Goal: Task Accomplishment & Management: Manage account settings

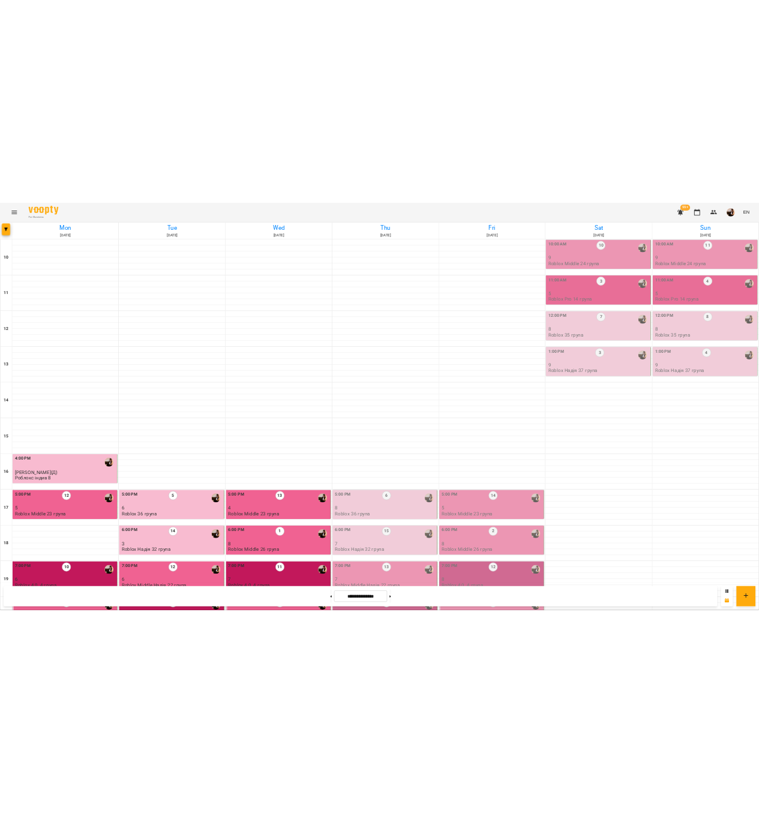
scroll to position [244, 0]
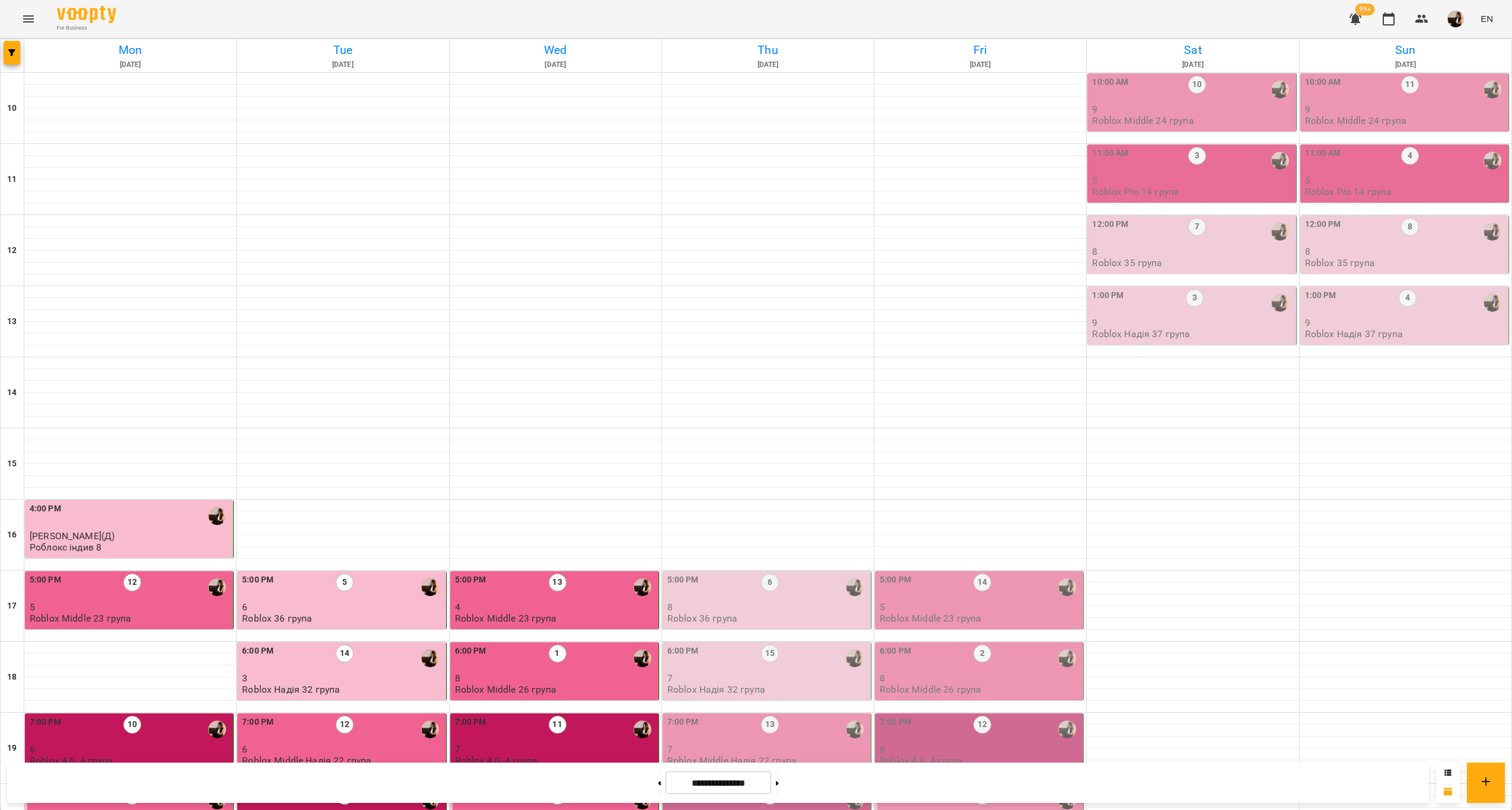
click at [770, 787] on div "12" at bounding box center [770, 801] width 18 height 28
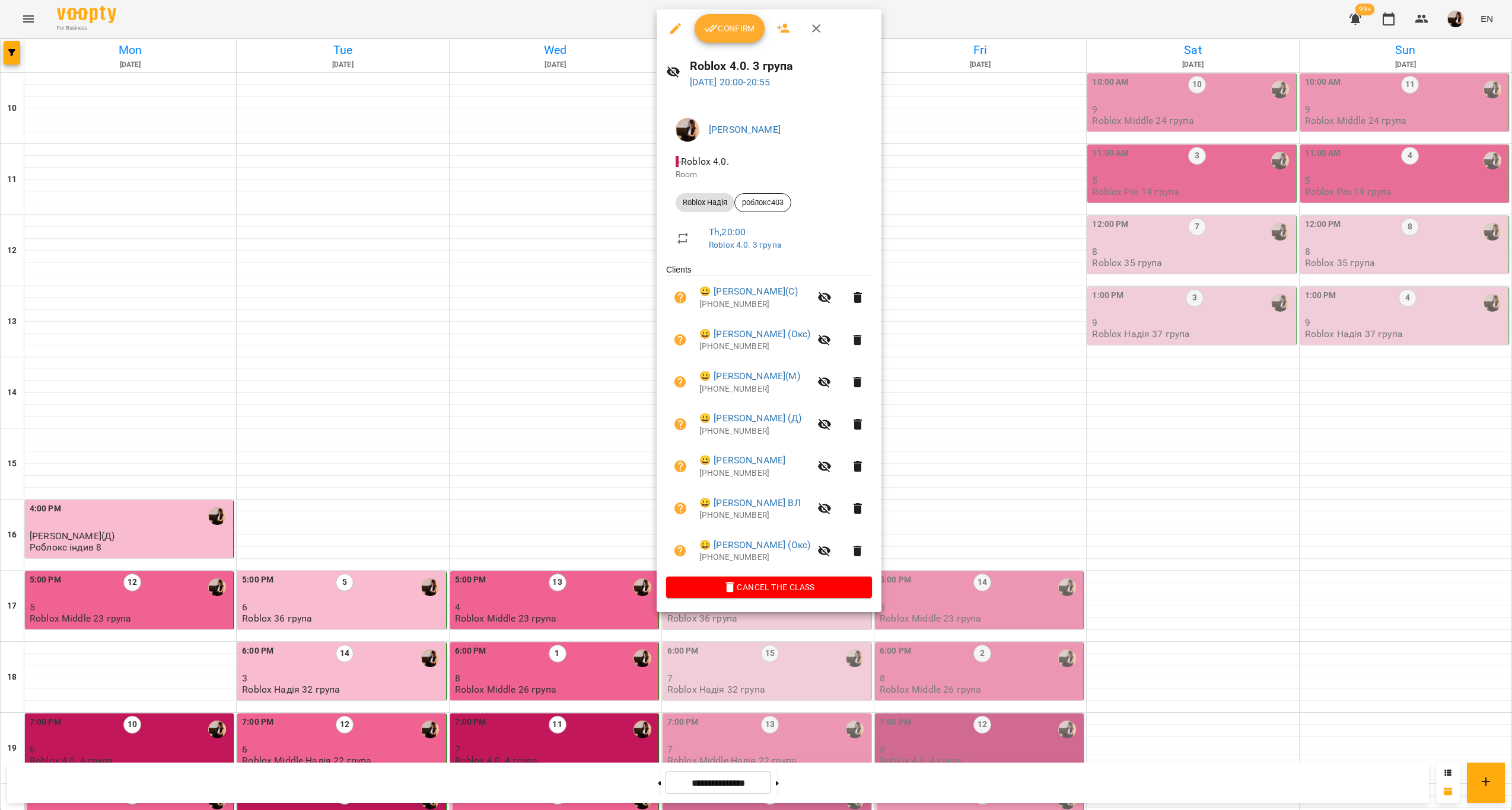
click at [982, 369] on div at bounding box center [756, 405] width 1512 height 810
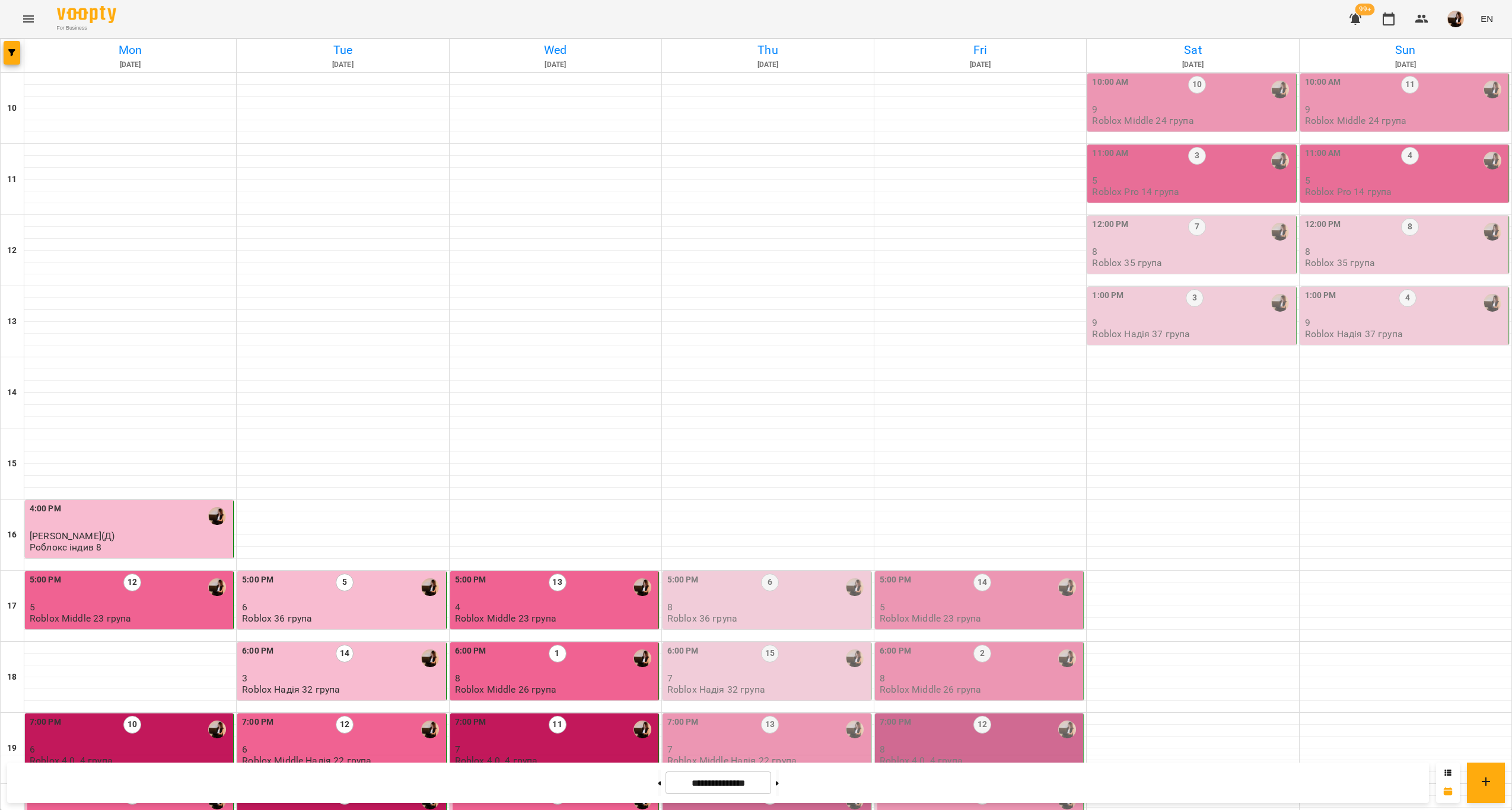
click at [797, 787] on div "8:00 PM 12" at bounding box center [767, 801] width 201 height 28
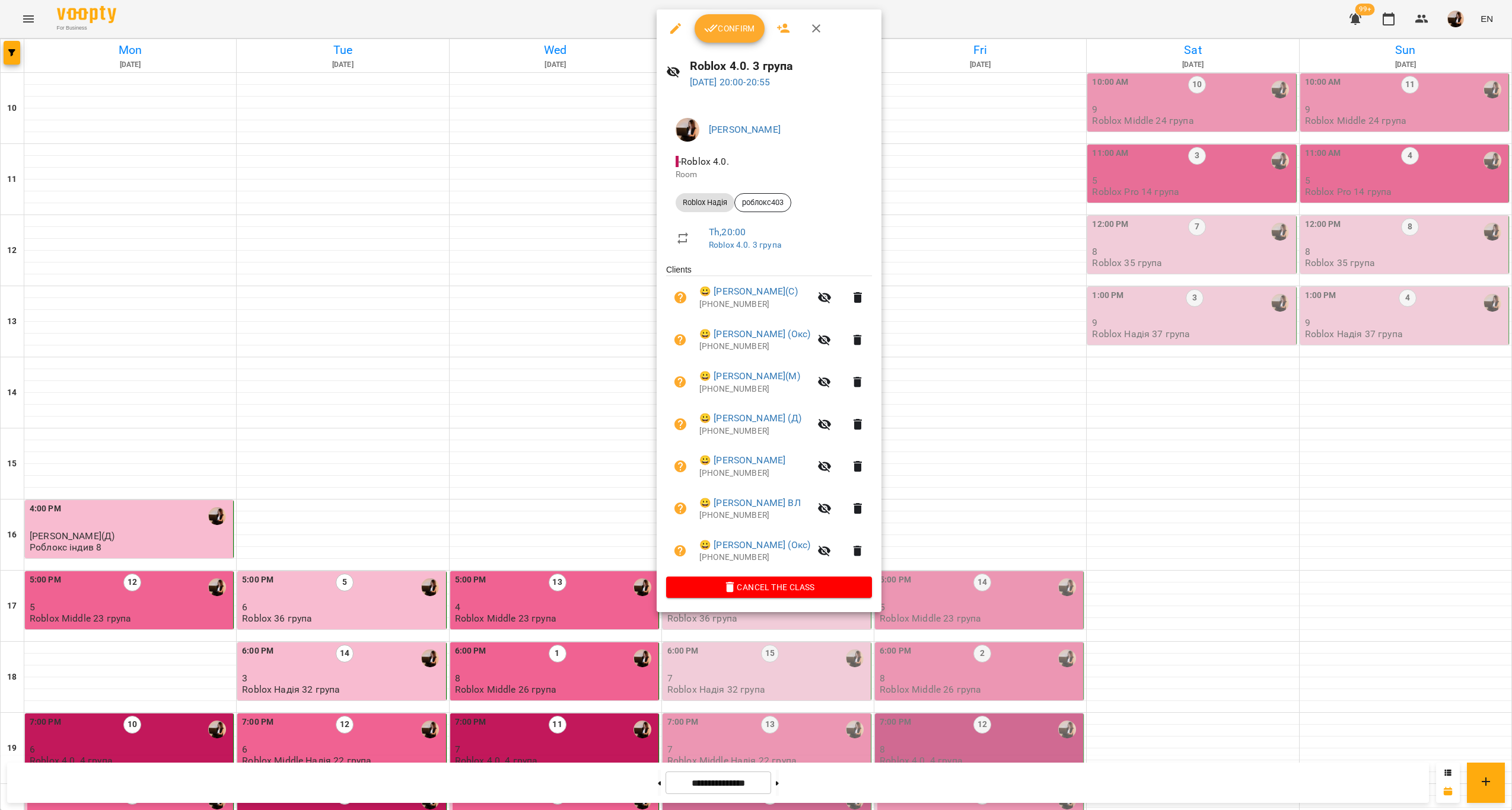
click at [845, 642] on div at bounding box center [756, 405] width 1512 height 810
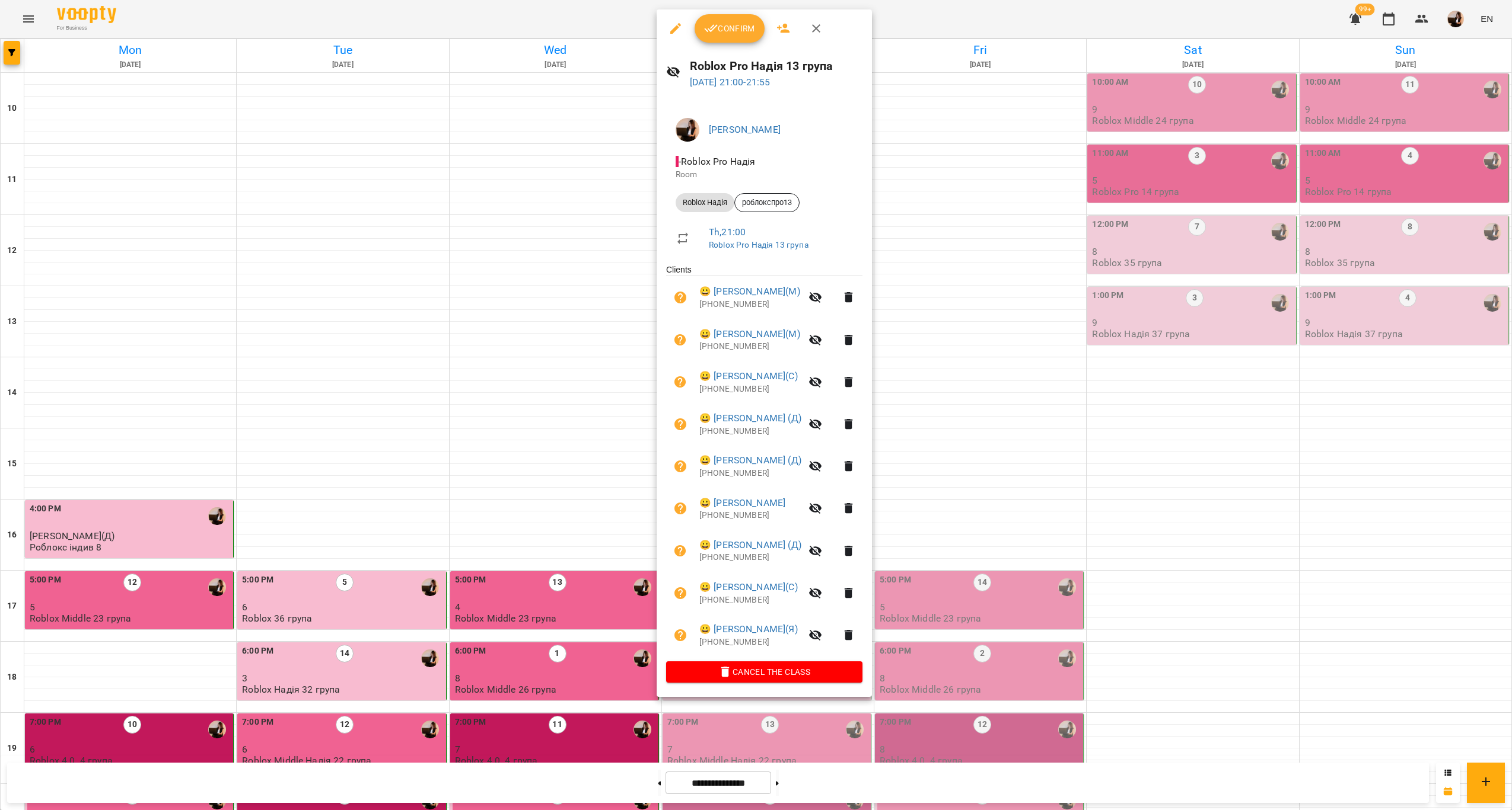
click at [1002, 355] on div at bounding box center [756, 405] width 1512 height 810
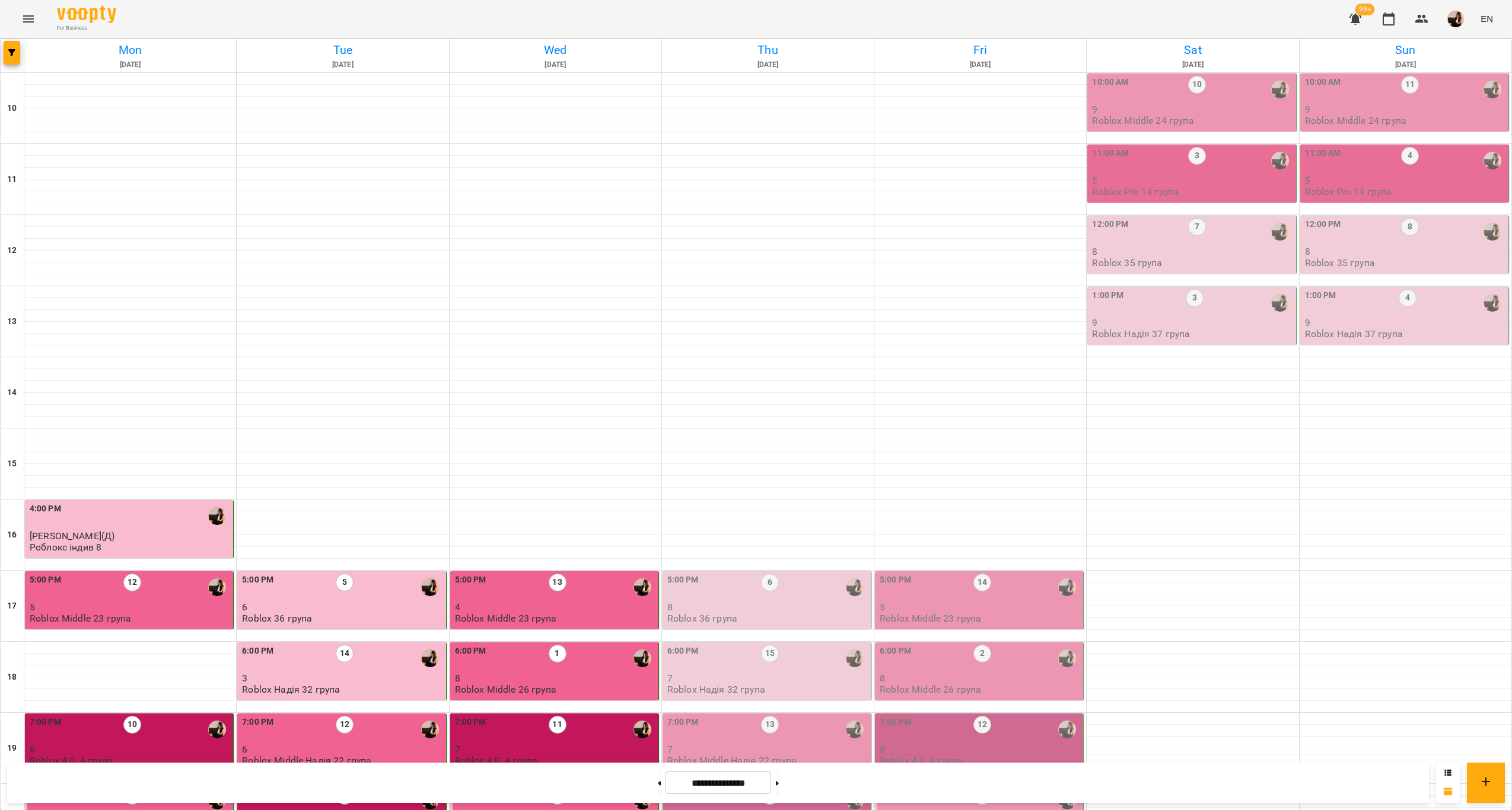
click at [773, 603] on p "8" at bounding box center [767, 608] width 201 height 10
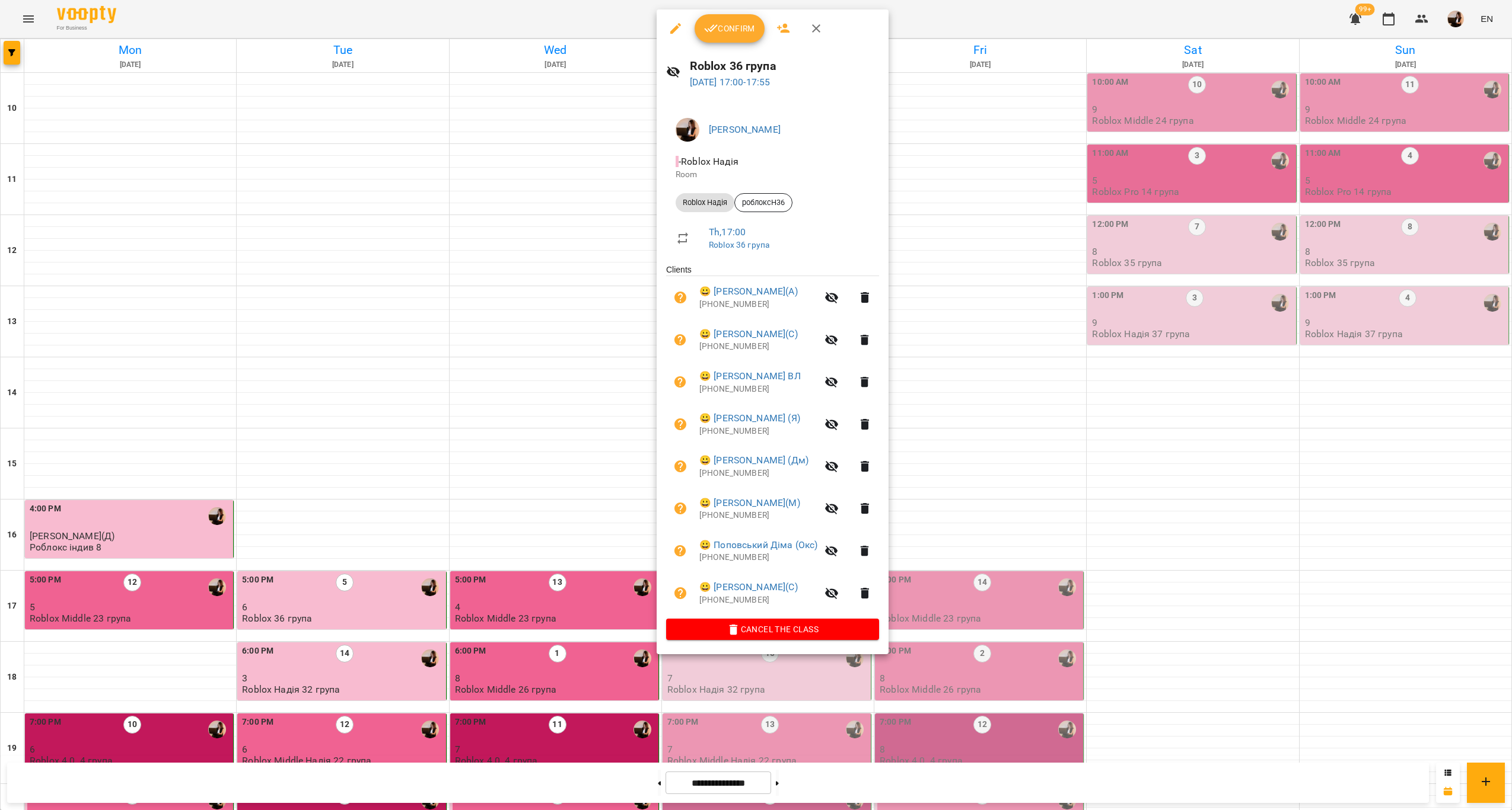
click at [975, 364] on div at bounding box center [756, 405] width 1512 height 810
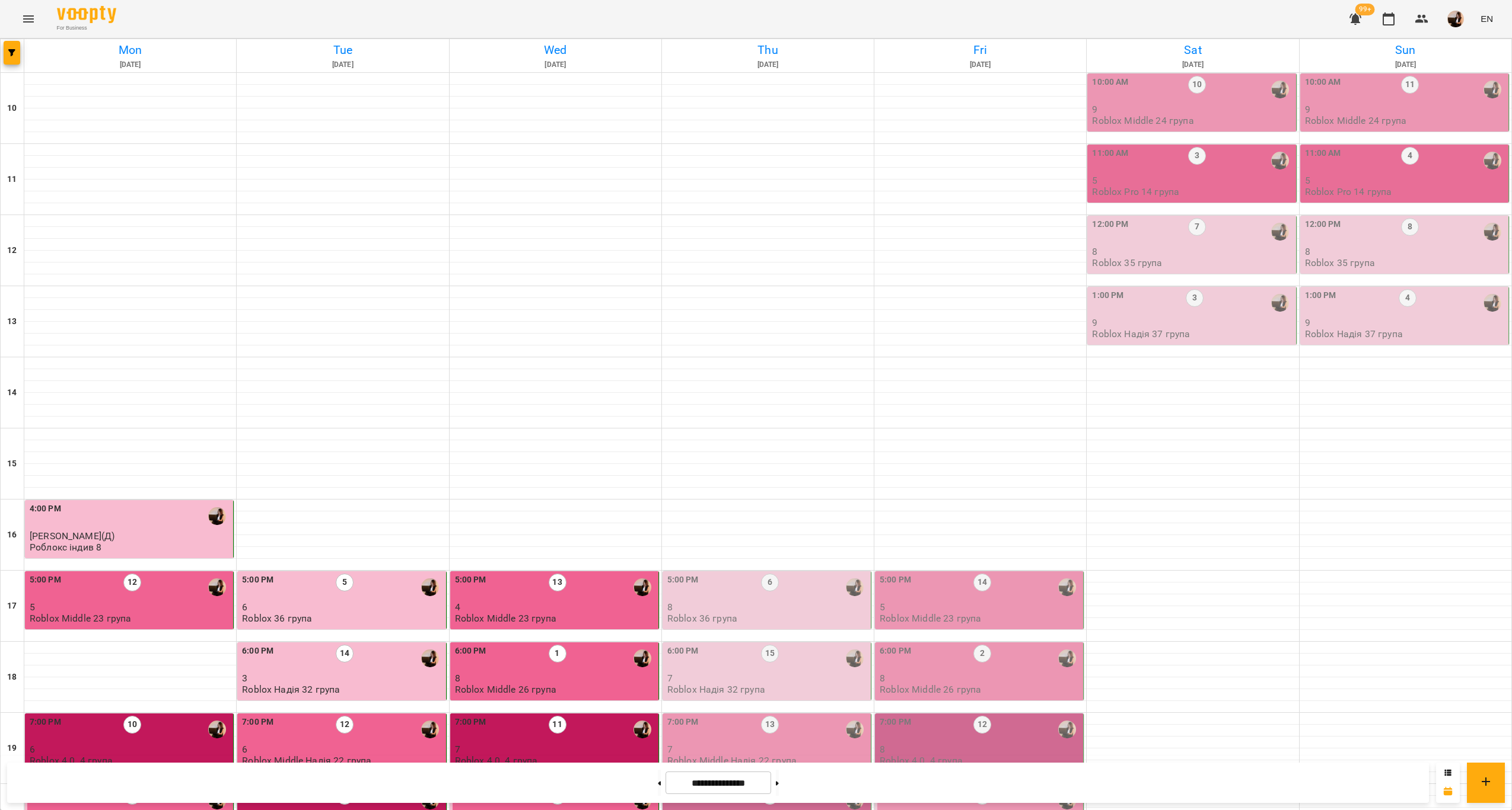
click at [711, 613] on p "Roblox 36 група" at bounding box center [702, 618] width 70 height 10
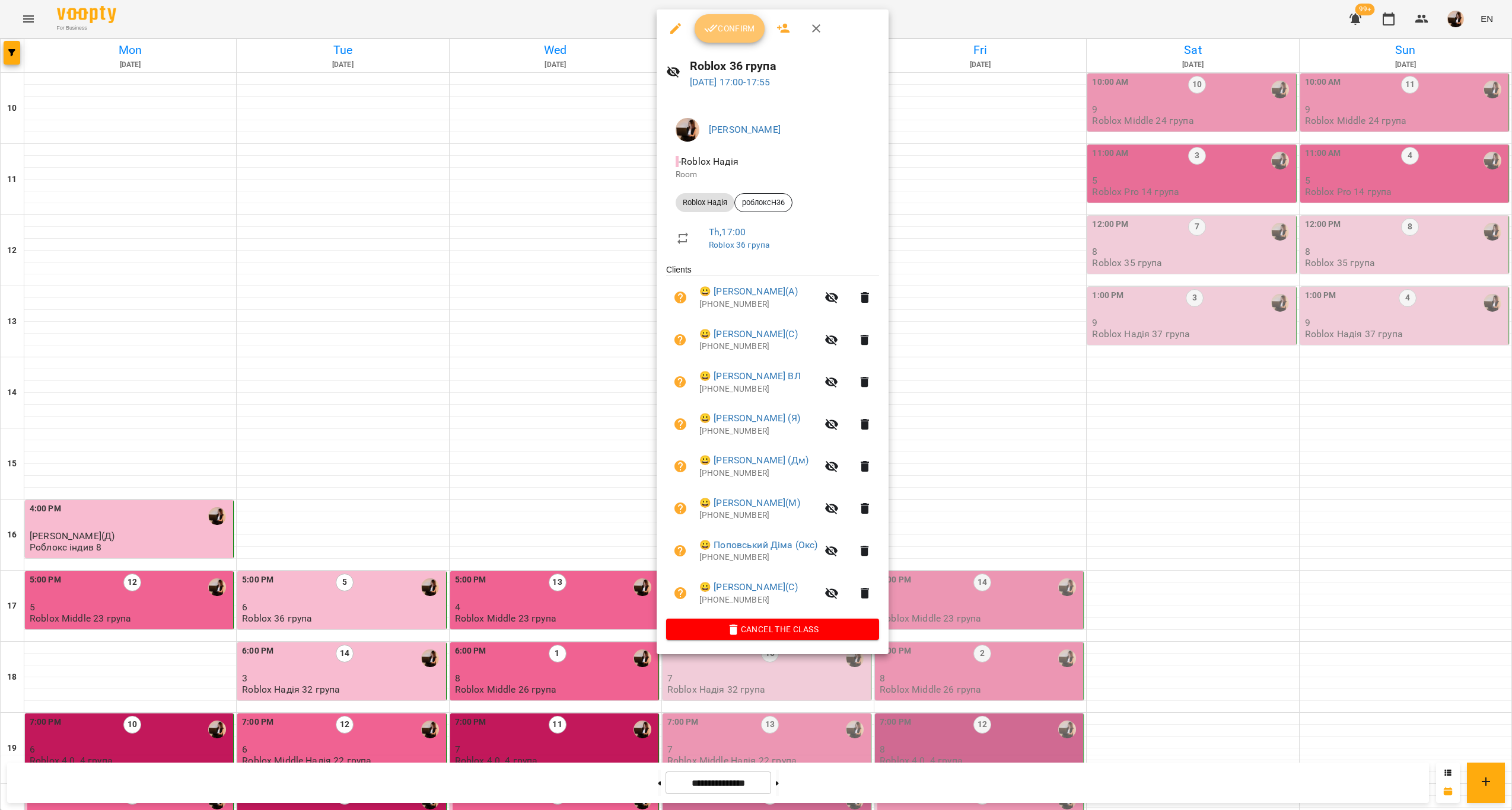
click at [707, 23] on icon "button" at bounding box center [711, 29] width 14 height 14
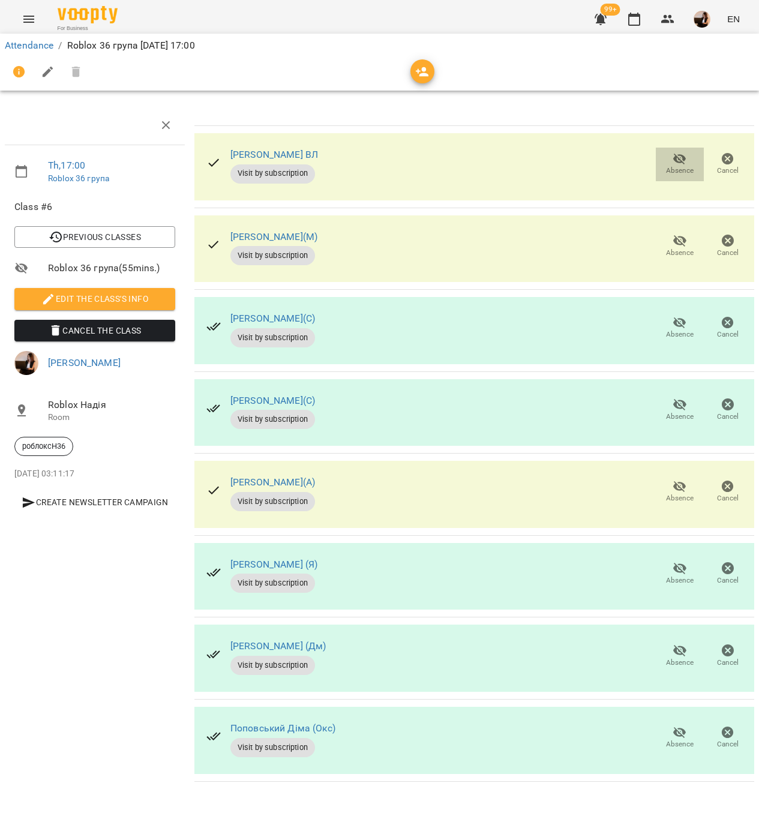
click at [670, 169] on span "Absence" at bounding box center [680, 171] width 28 height 10
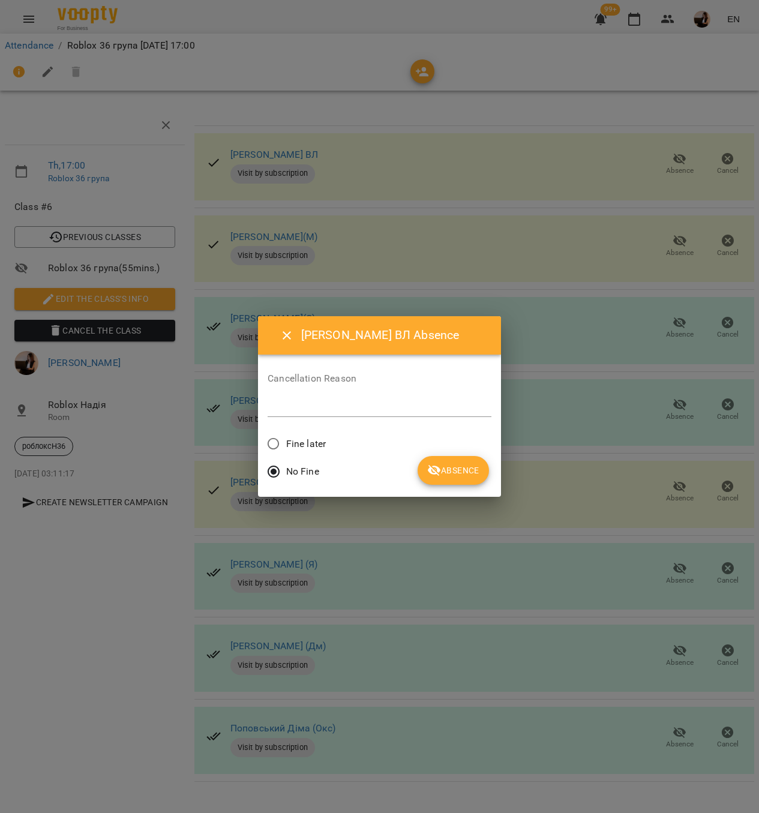
click at [301, 439] on span "Fine later" at bounding box center [306, 444] width 40 height 14
click at [448, 478] on button "Absence" at bounding box center [453, 470] width 71 height 29
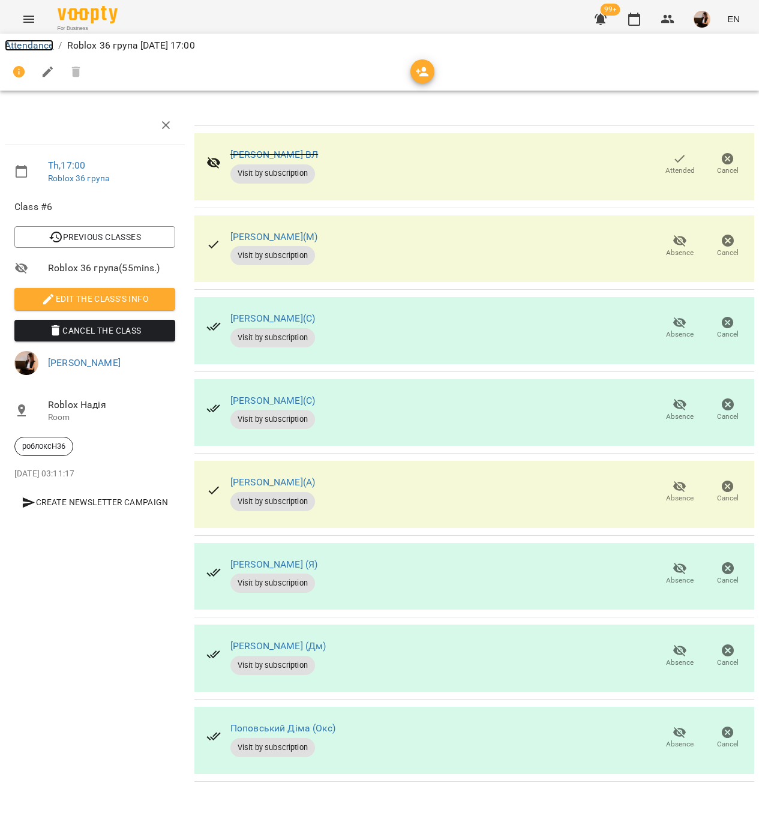
click at [33, 47] on link "Attendance" at bounding box center [29, 45] width 49 height 11
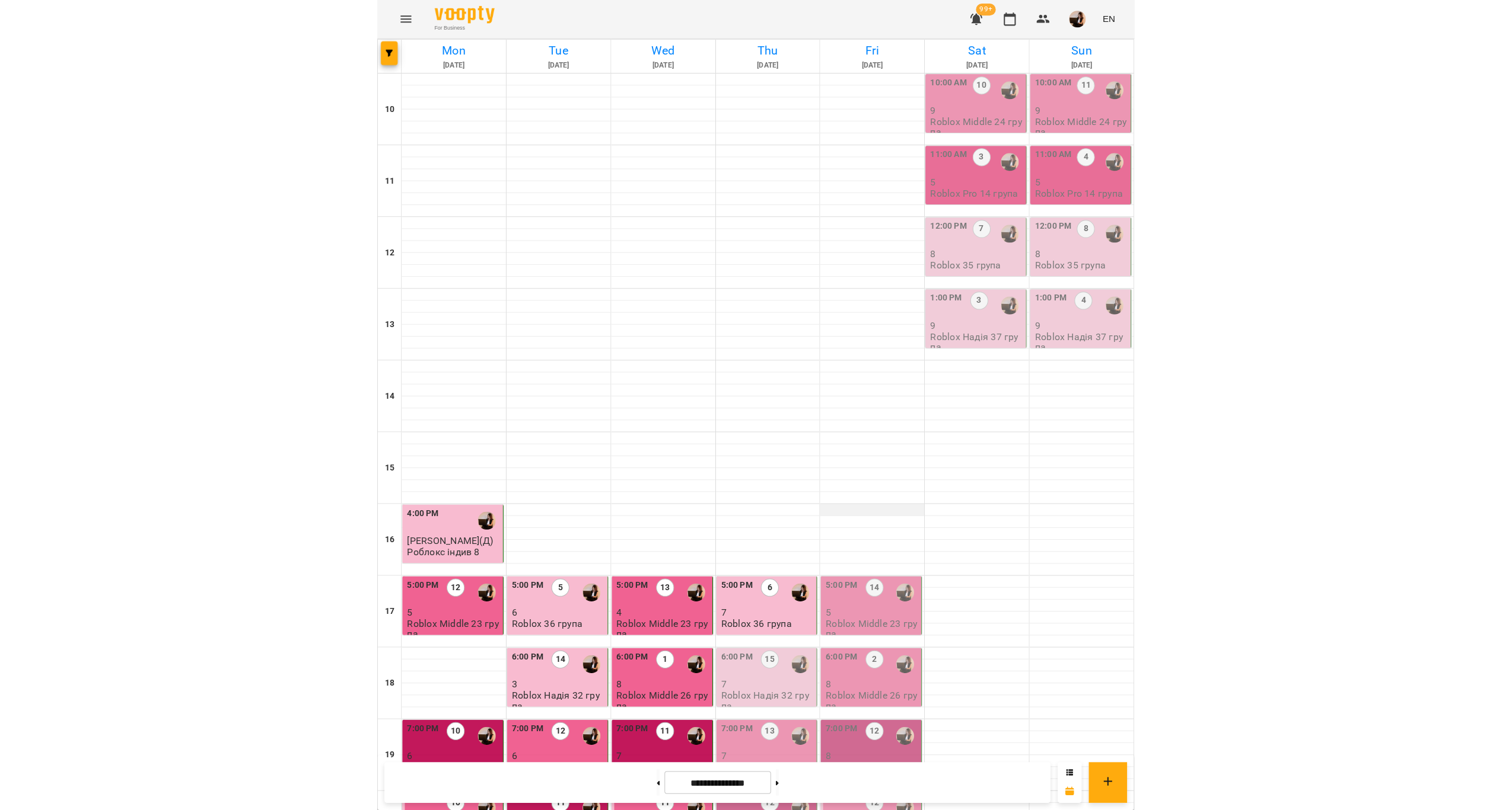
scroll to position [248, 0]
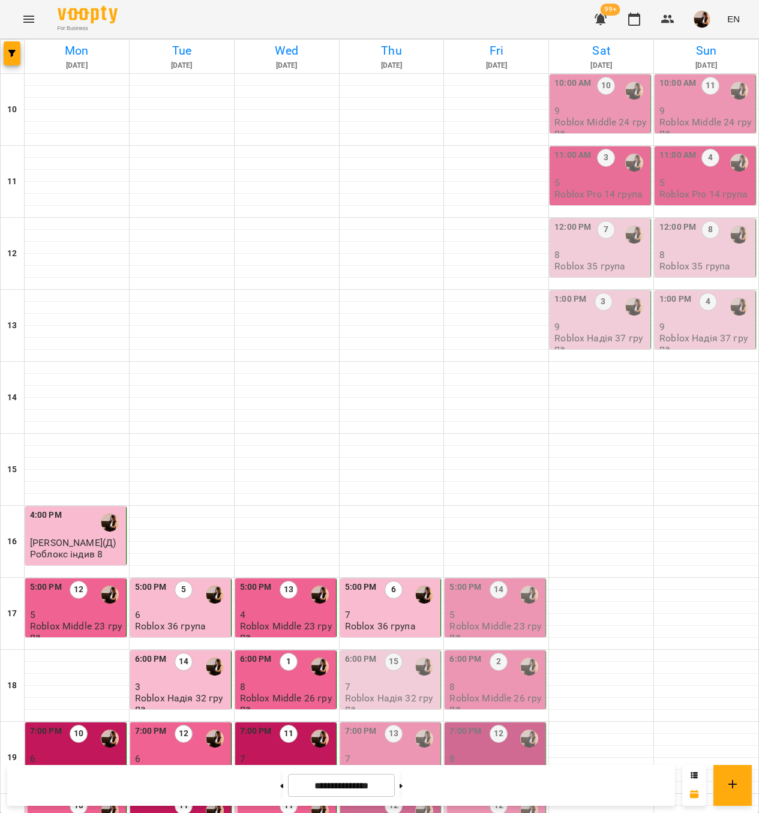
click at [419, 682] on p "7" at bounding box center [392, 687] width 94 height 10
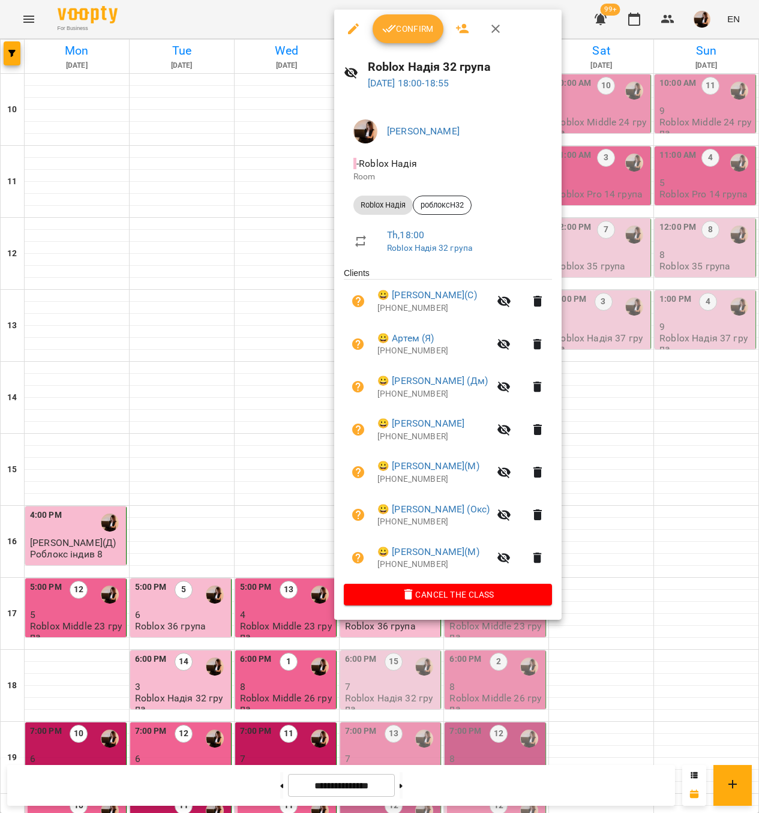
click at [418, 25] on span "Confirm" at bounding box center [408, 29] width 52 height 14
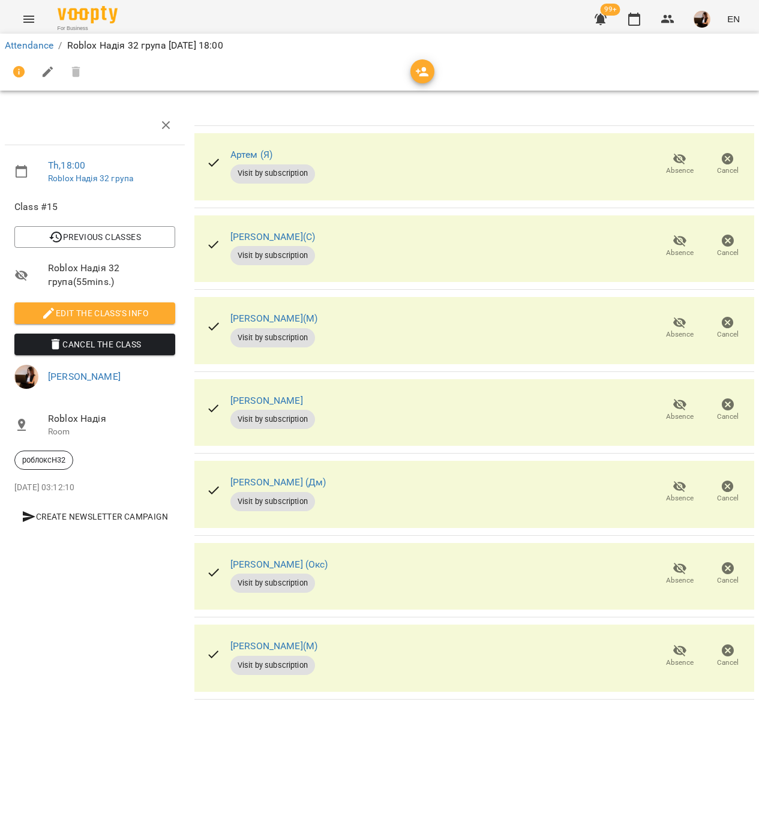
click at [673, 570] on icon "button" at bounding box center [680, 568] width 14 height 14
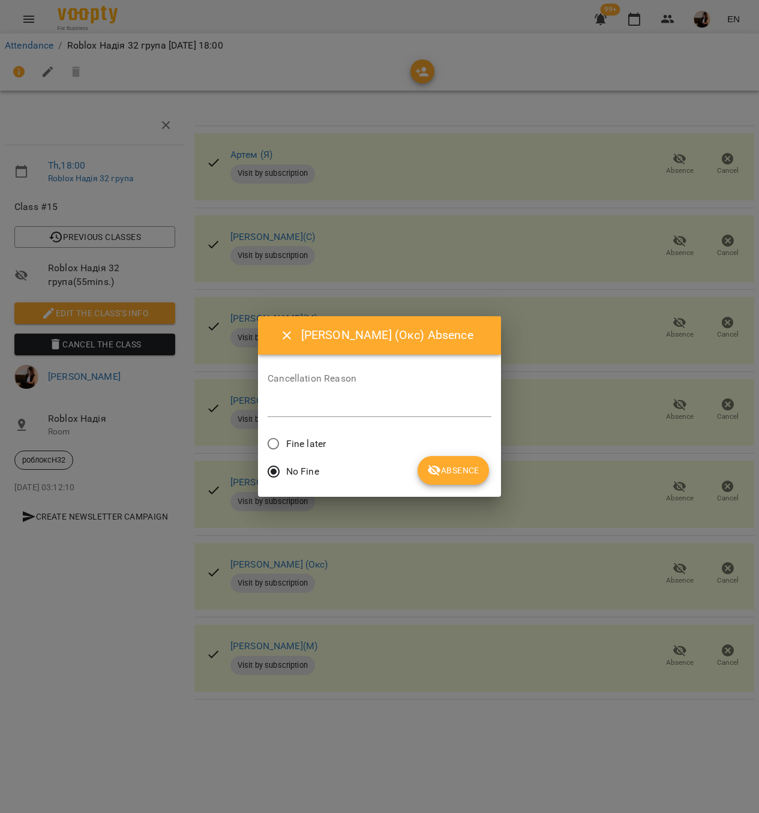
click at [321, 451] on label "Fine later" at bounding box center [293, 443] width 65 height 25
click at [454, 476] on span "Absence" at bounding box center [453, 470] width 52 height 14
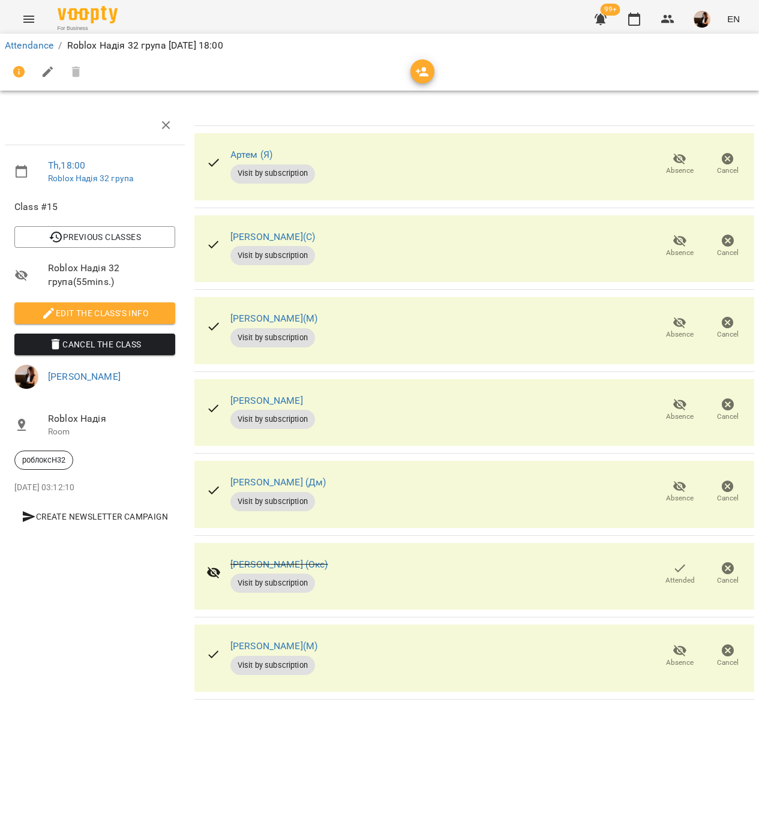
click at [677, 316] on icon "button" at bounding box center [680, 323] width 14 height 14
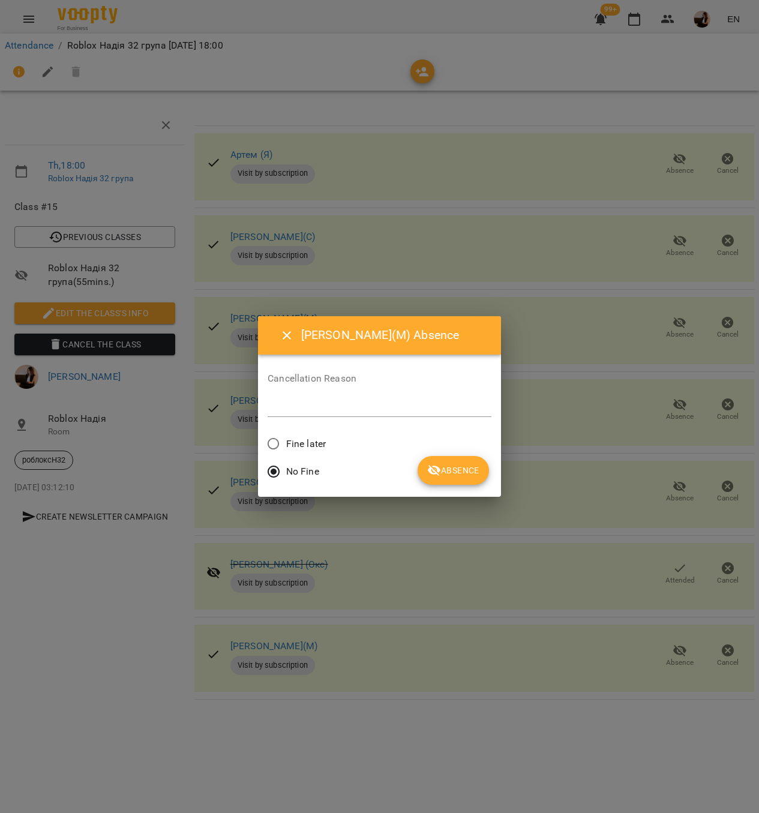
click at [308, 432] on div "Cancellation Reason * Fine later No Fine" at bounding box center [380, 425] width 224 height 123
drag, startPoint x: 329, startPoint y: 446, endPoint x: 288, endPoint y: 451, distance: 41.6
click at [328, 446] on div "Fine later" at bounding box center [380, 445] width 224 height 28
drag, startPoint x: 421, startPoint y: 472, endPoint x: 429, endPoint y: 473, distance: 7.8
click at [427, 473] on button "Absence" at bounding box center [453, 470] width 71 height 29
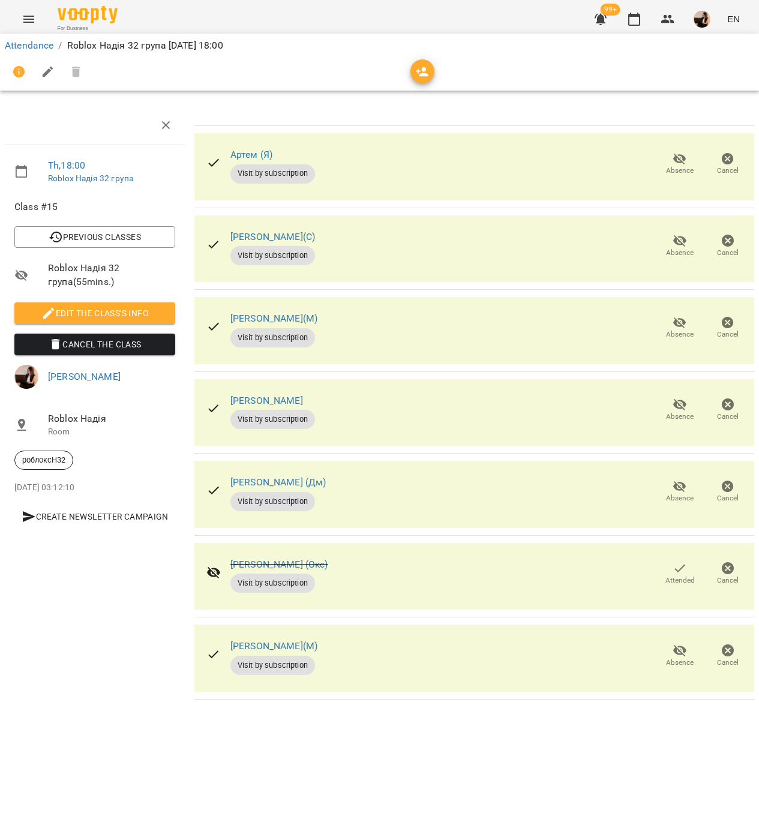
click at [676, 236] on icon "button" at bounding box center [680, 240] width 14 height 14
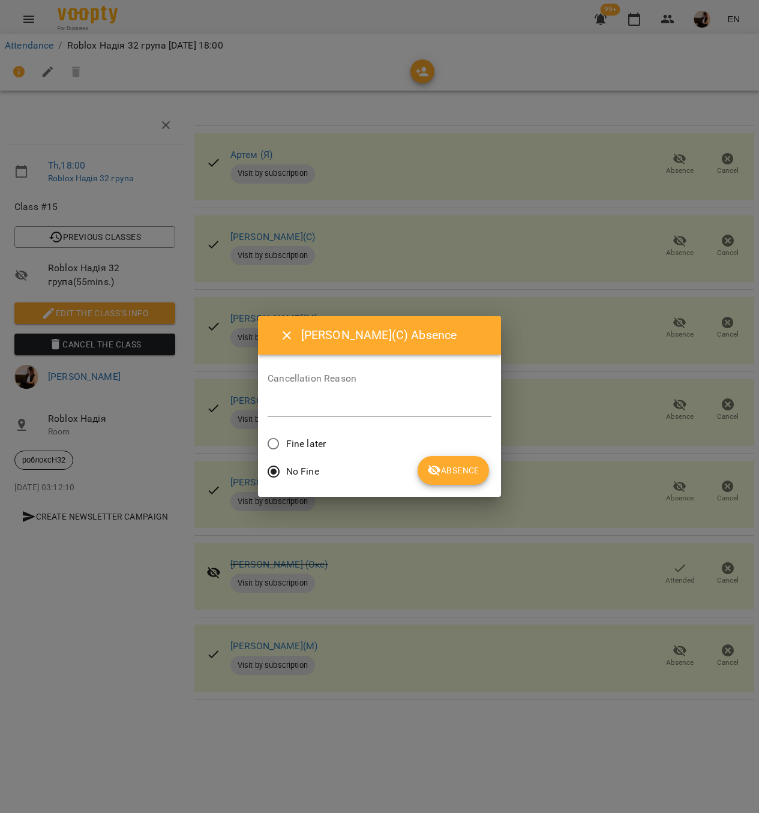
click at [301, 446] on span "Fine later" at bounding box center [306, 444] width 40 height 14
click at [437, 471] on icon "submit" at bounding box center [434, 470] width 14 height 14
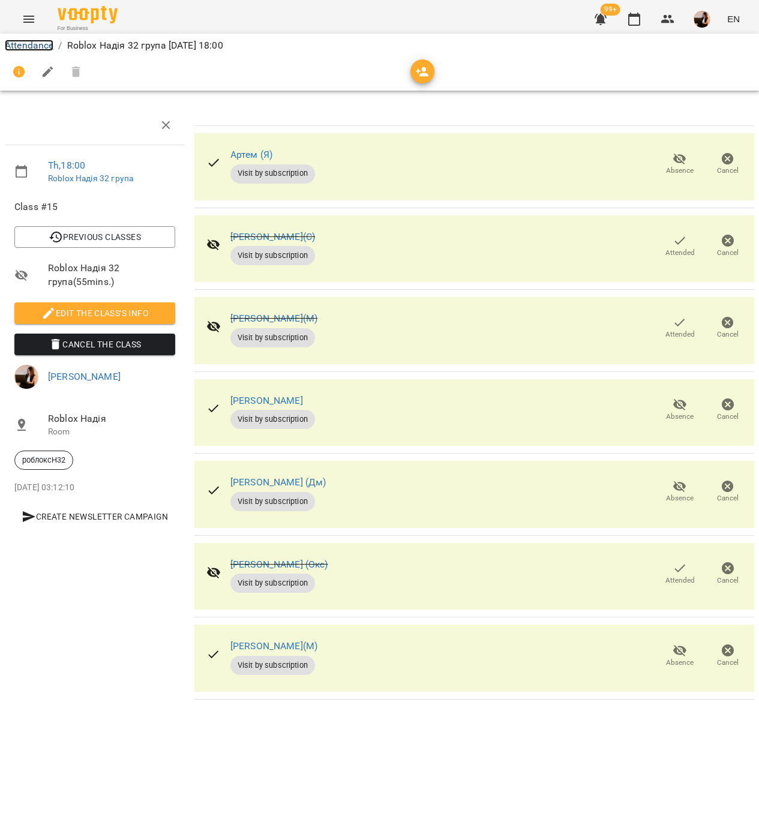
click at [22, 49] on link "Attendance" at bounding box center [29, 45] width 49 height 11
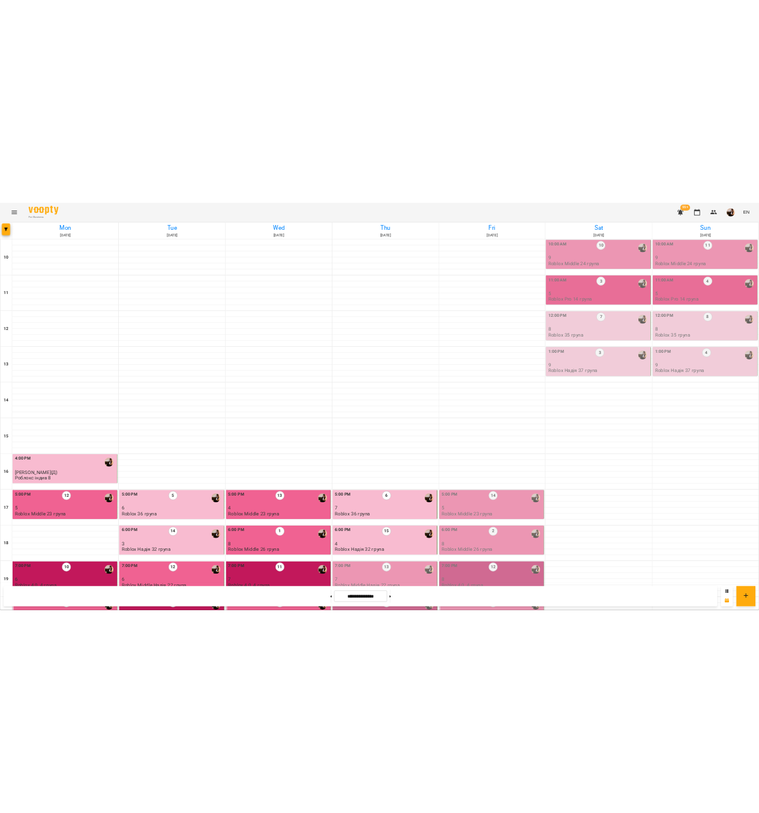
scroll to position [244, 0]
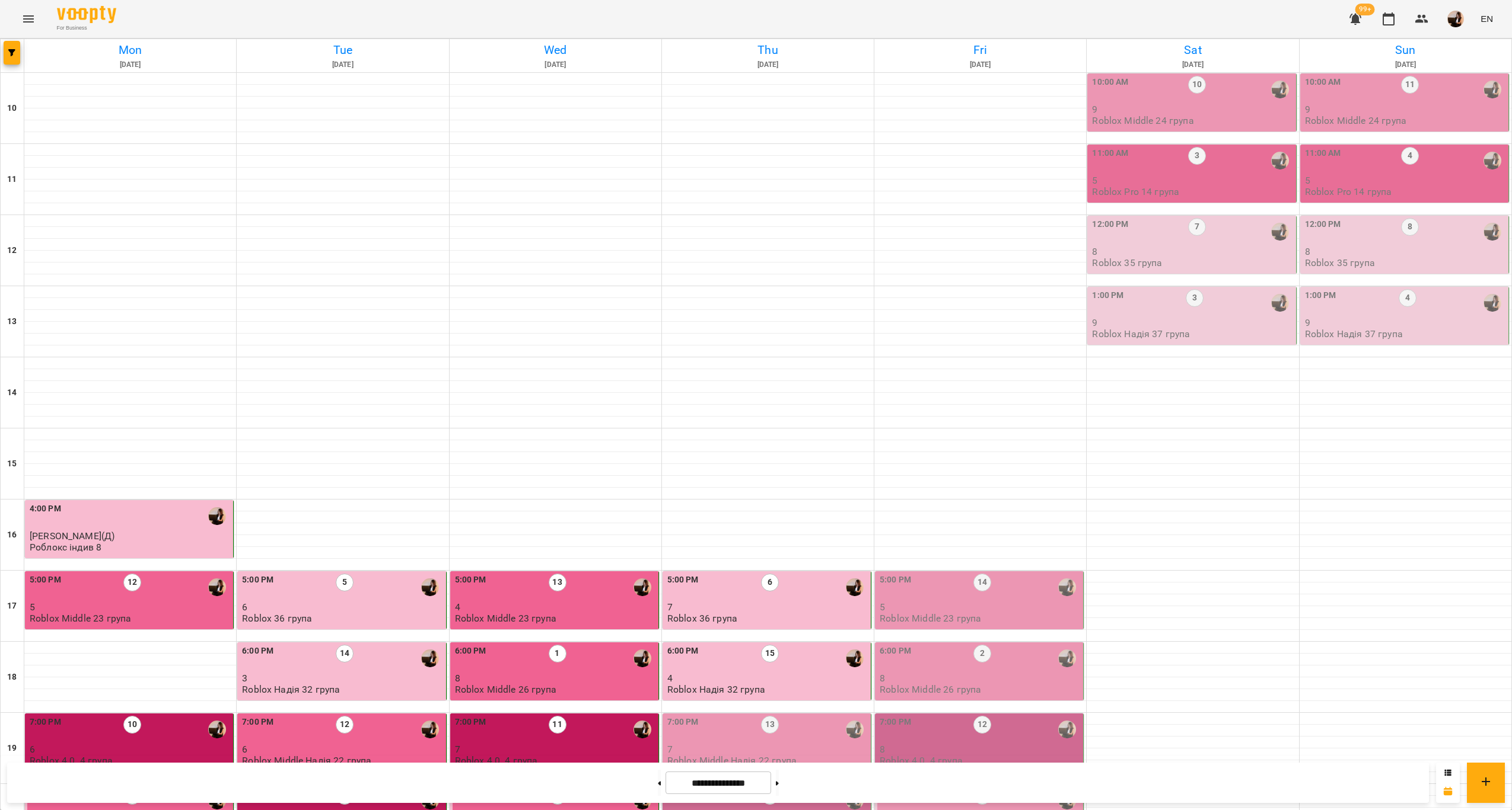
click at [824, 745] on p "7" at bounding box center [767, 750] width 201 height 10
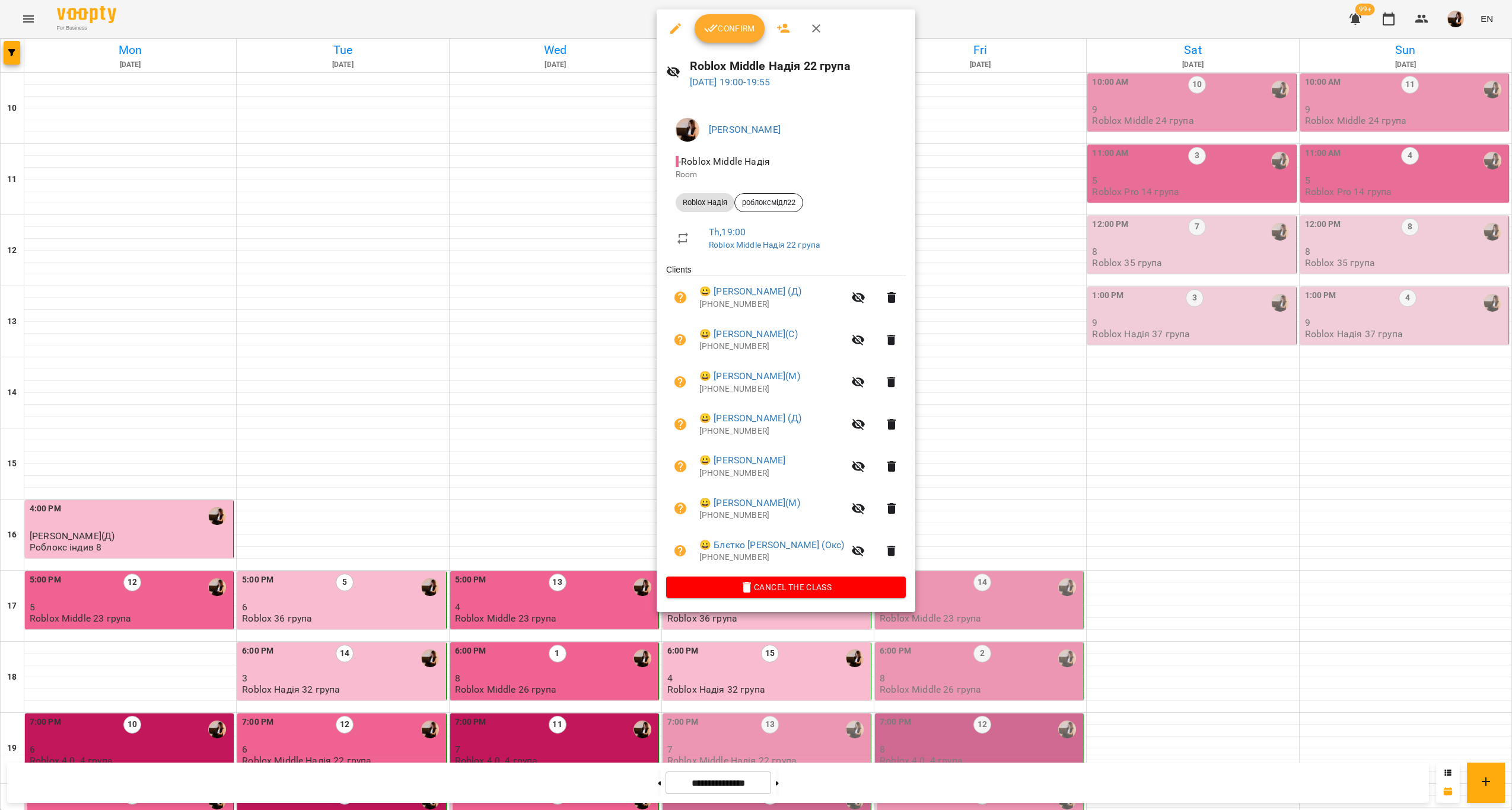
click at [723, 29] on span "Confirm" at bounding box center [729, 29] width 51 height 14
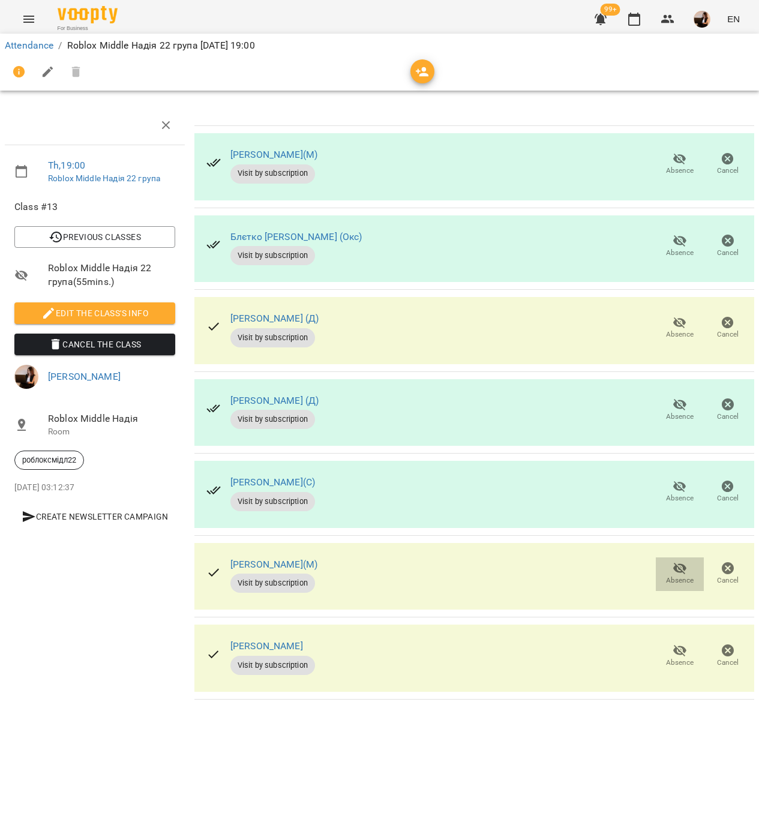
click at [677, 566] on icon "button" at bounding box center [679, 568] width 13 height 11
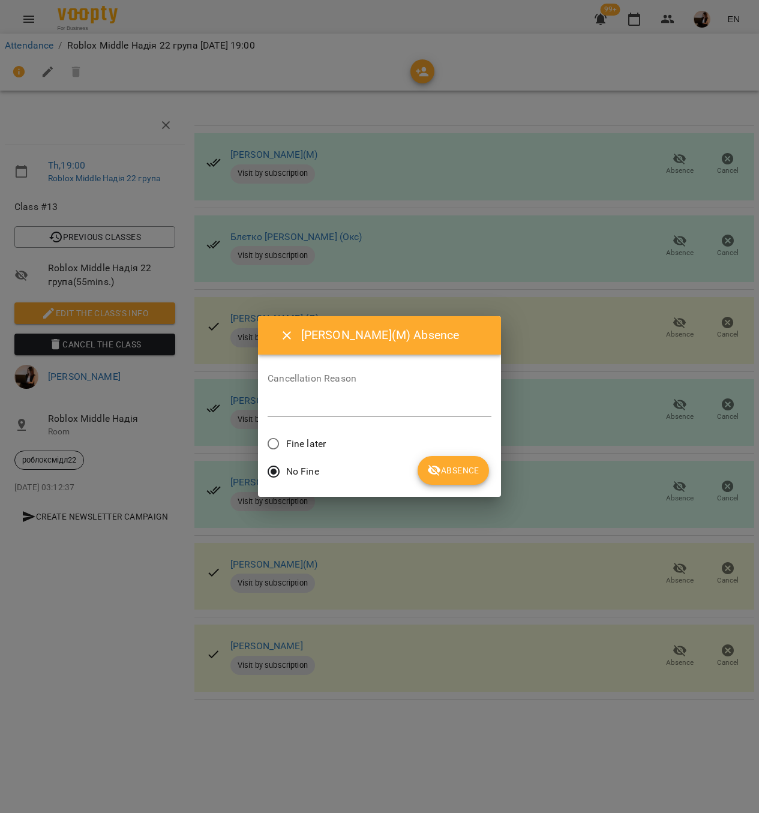
click at [287, 437] on span "Fine later" at bounding box center [306, 444] width 40 height 14
click at [435, 473] on icon "submit" at bounding box center [434, 470] width 14 height 14
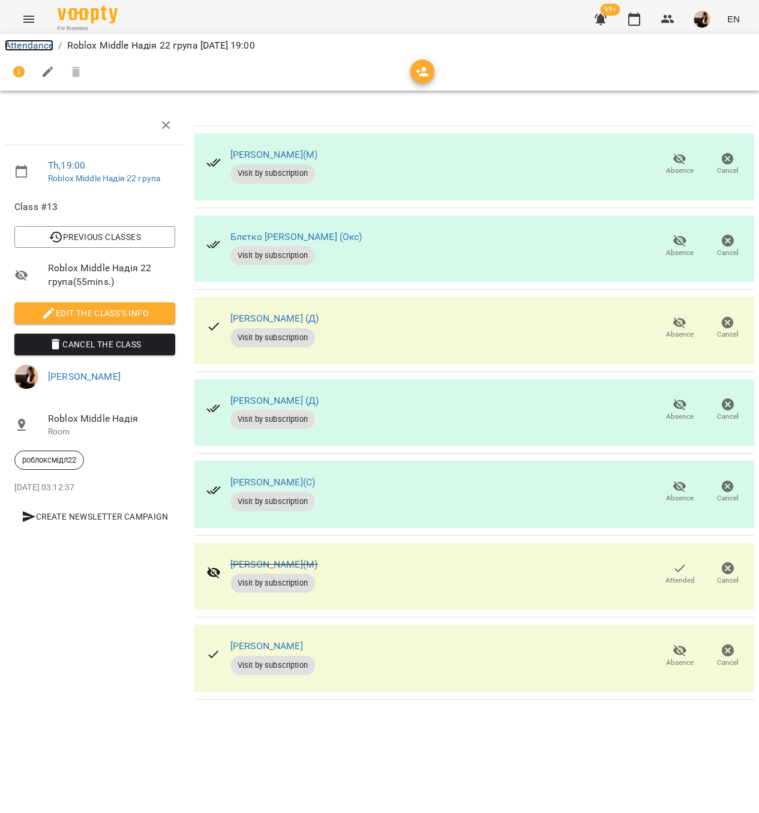
click at [34, 41] on link "Attendance" at bounding box center [29, 45] width 49 height 11
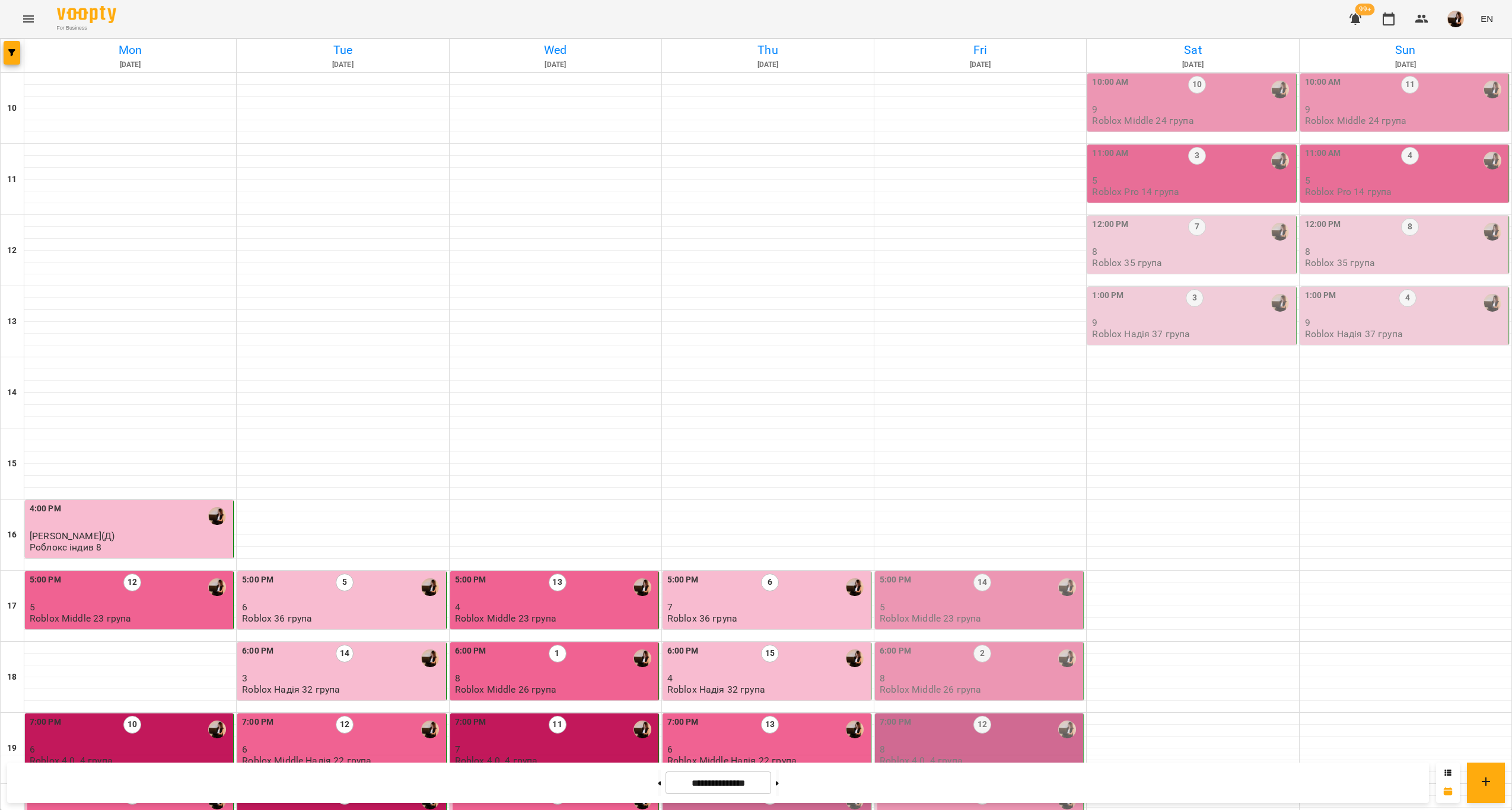
scroll to position [241, 0]
click at [823, 787] on div "8:00 PM 12" at bounding box center [767, 801] width 201 height 28
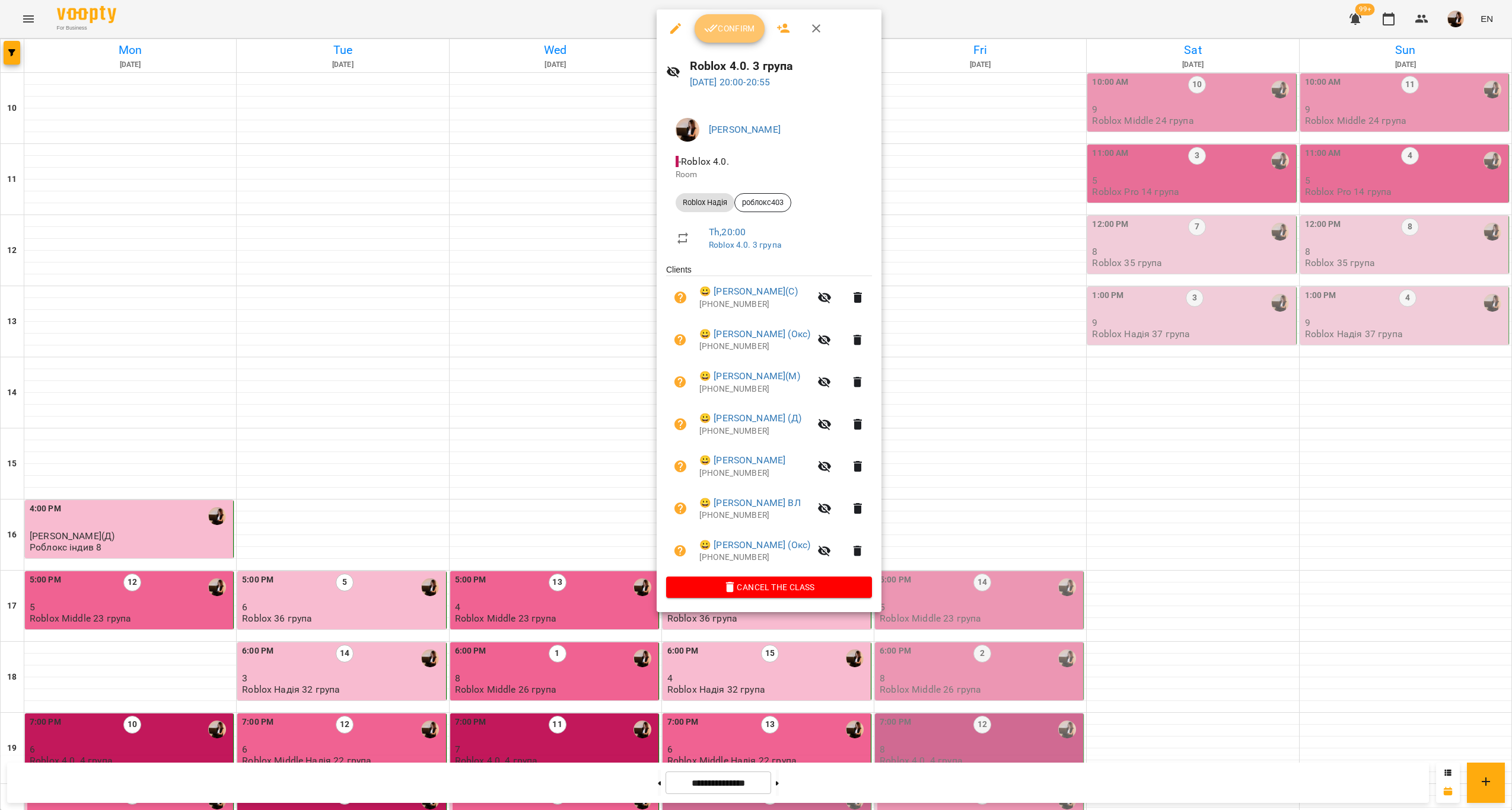
click at [745, 34] on span "Confirm" at bounding box center [729, 29] width 51 height 14
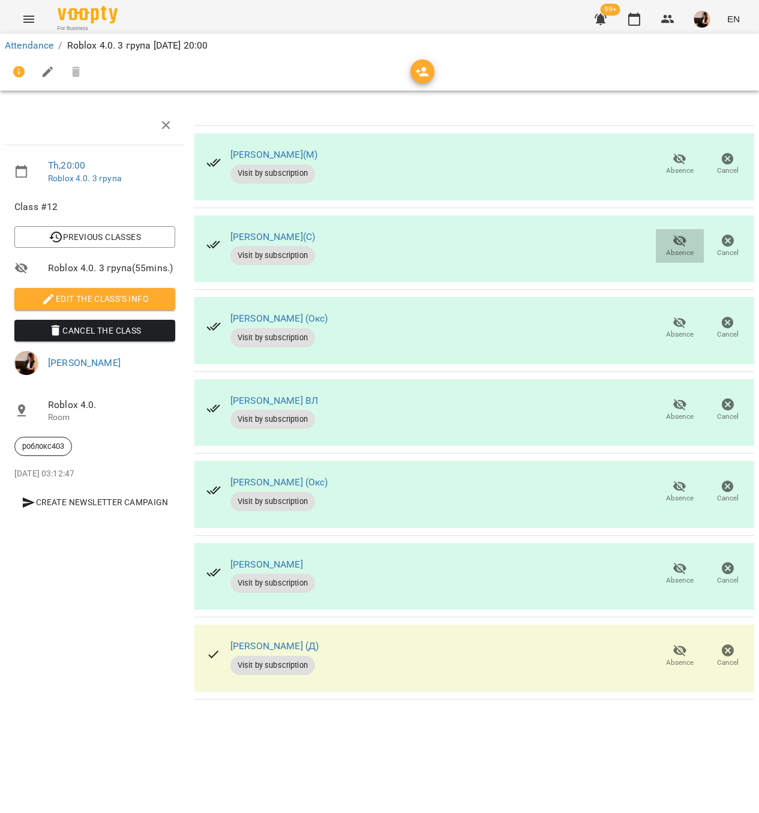
click at [679, 235] on icon "button" at bounding box center [680, 240] width 14 height 14
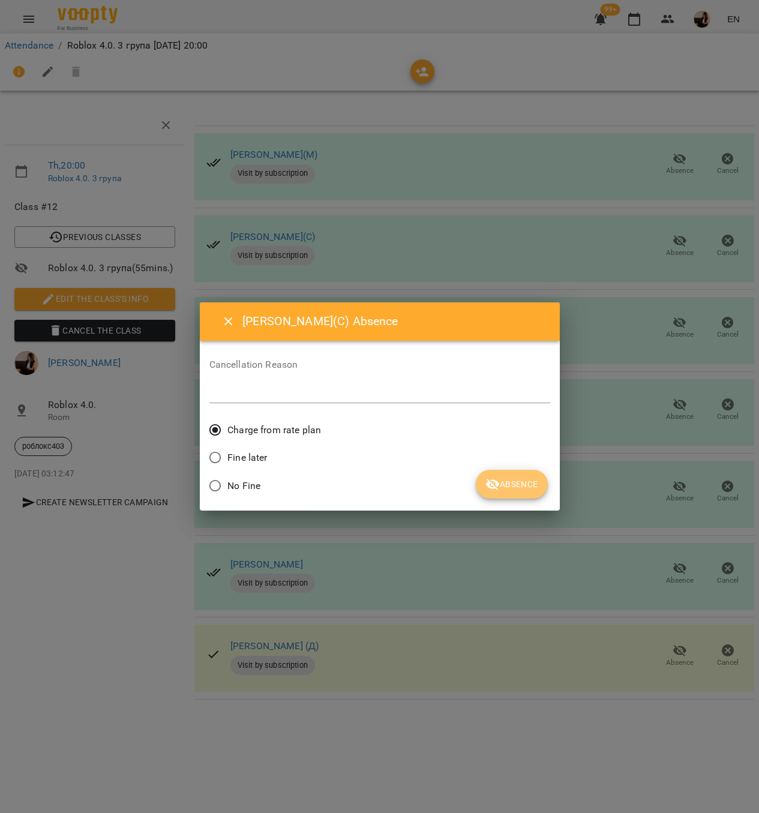
click at [517, 487] on span "Absence" at bounding box center [511, 484] width 52 height 14
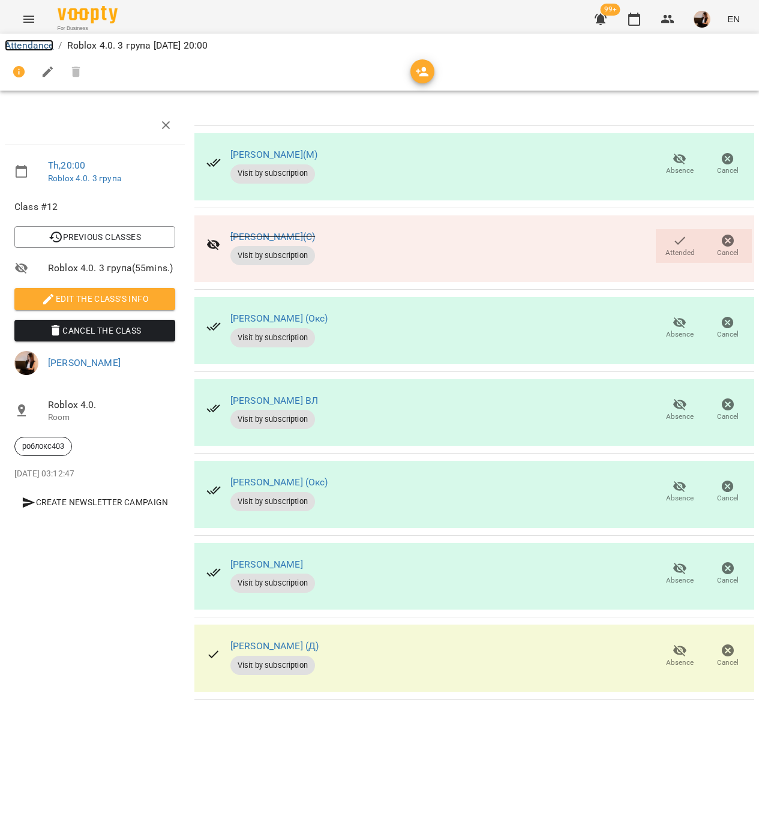
click at [31, 50] on link "Attendance" at bounding box center [29, 45] width 49 height 11
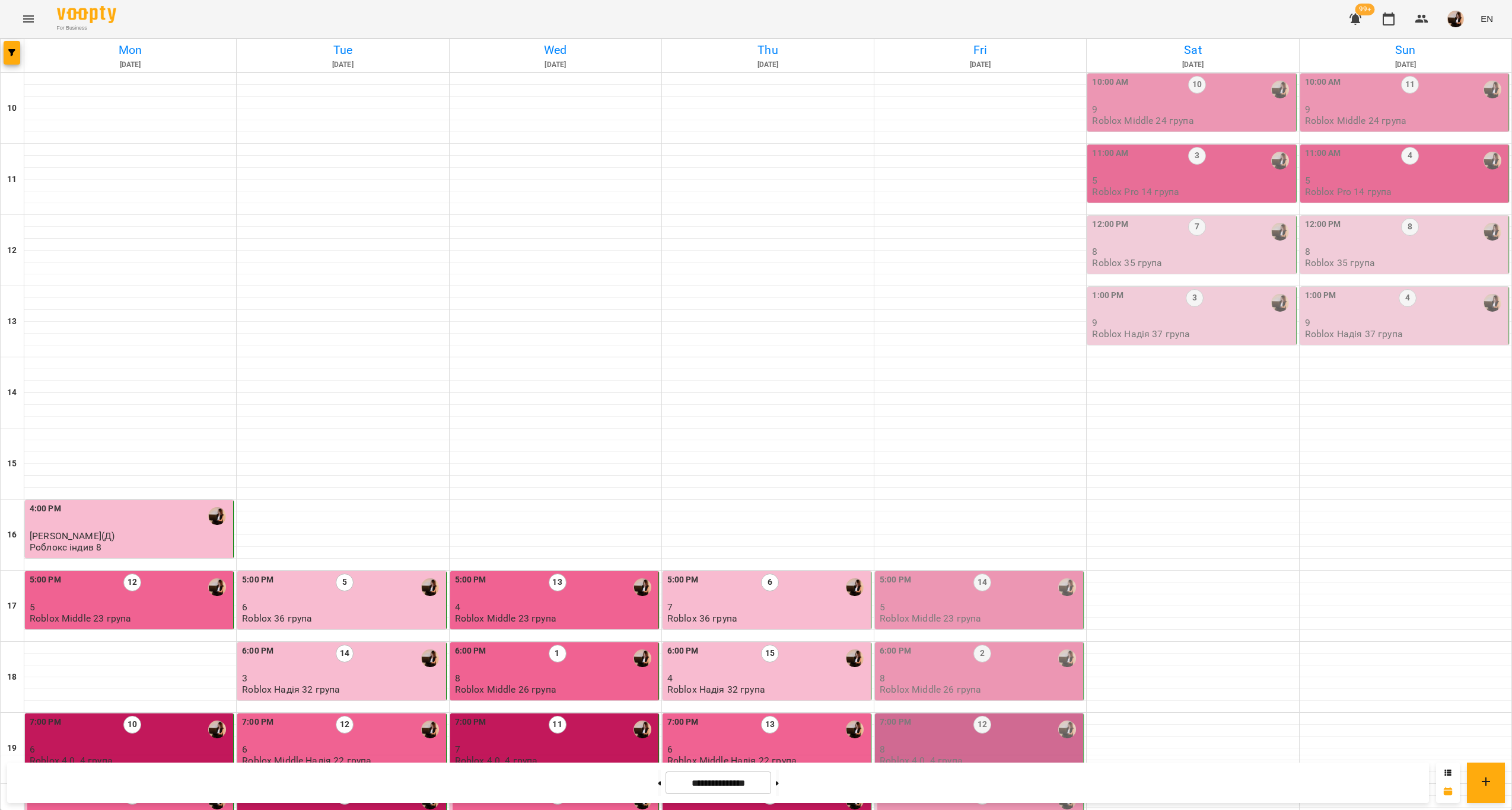
scroll to position [241, 0]
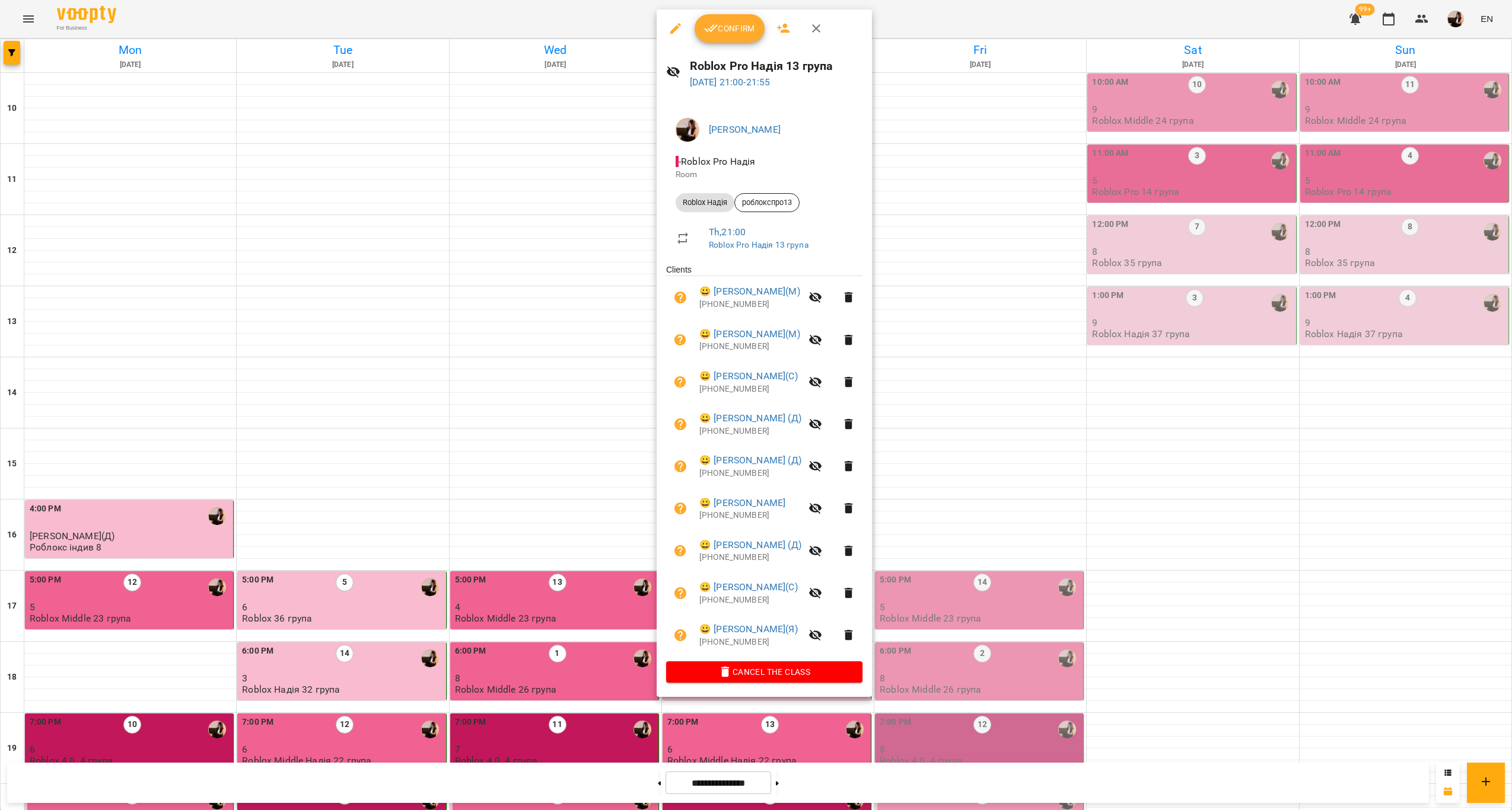
click at [730, 31] on span "Confirm" at bounding box center [729, 29] width 51 height 14
